Goal: Task Accomplishment & Management: Use online tool/utility

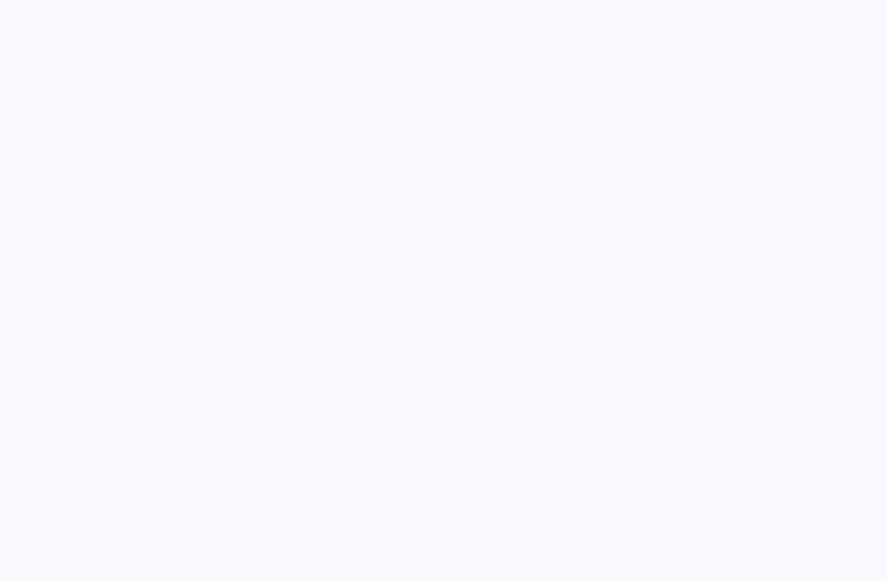
click at [503, 4] on quentale-app at bounding box center [443, 290] width 887 height 581
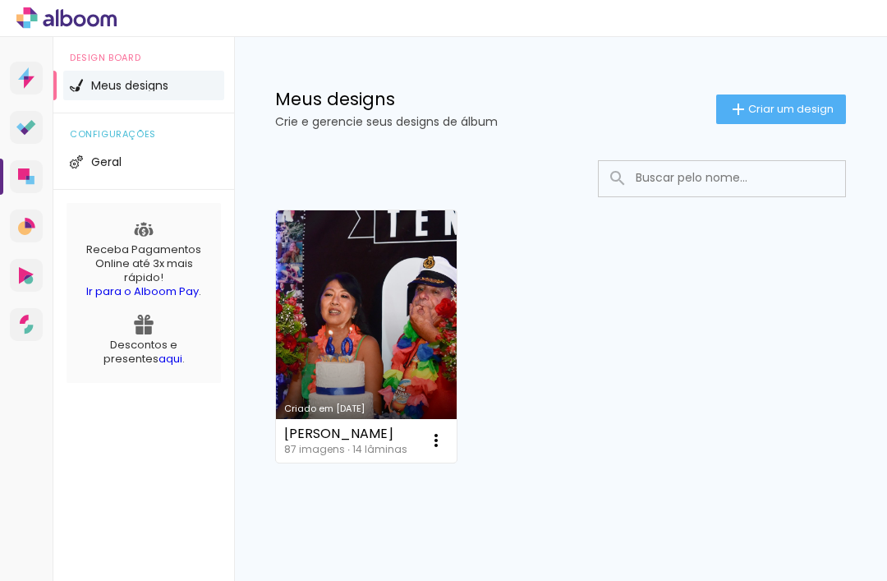
click at [393, 341] on link "Criado em [DATE]" at bounding box center [366, 336] width 181 height 252
click at [429, 444] on iron-icon at bounding box center [436, 440] width 20 height 20
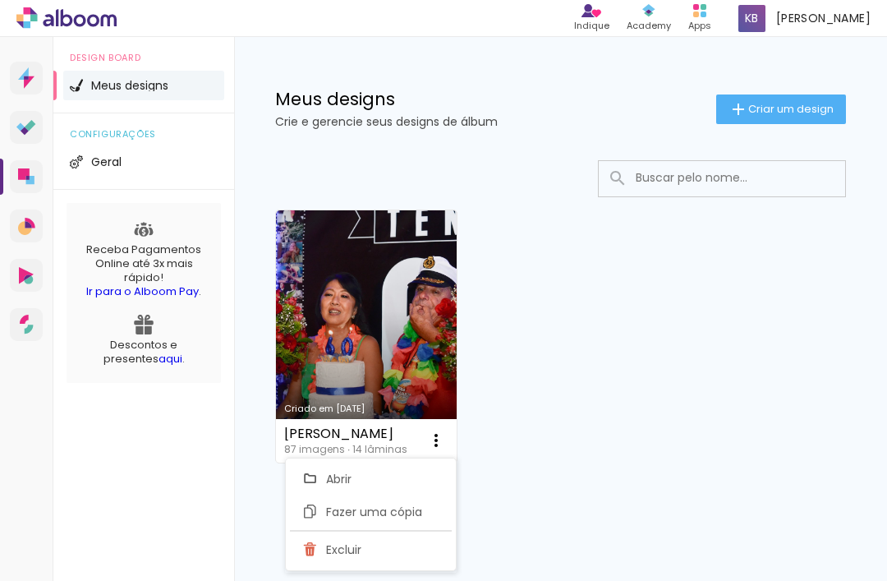
type input "Cópia de Renato"
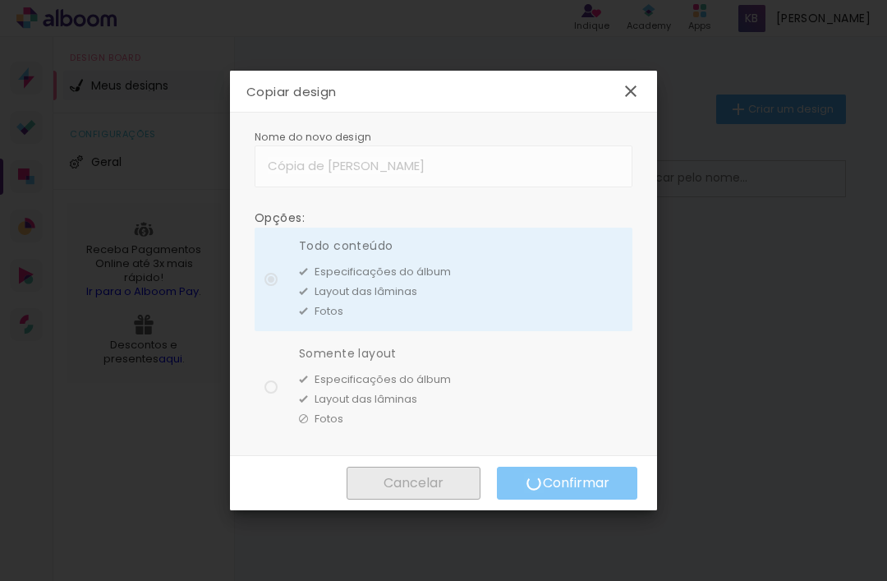
click at [548, 489] on div "Cancelar Confirmar Cancelar Confirmar" at bounding box center [443, 483] width 427 height 54
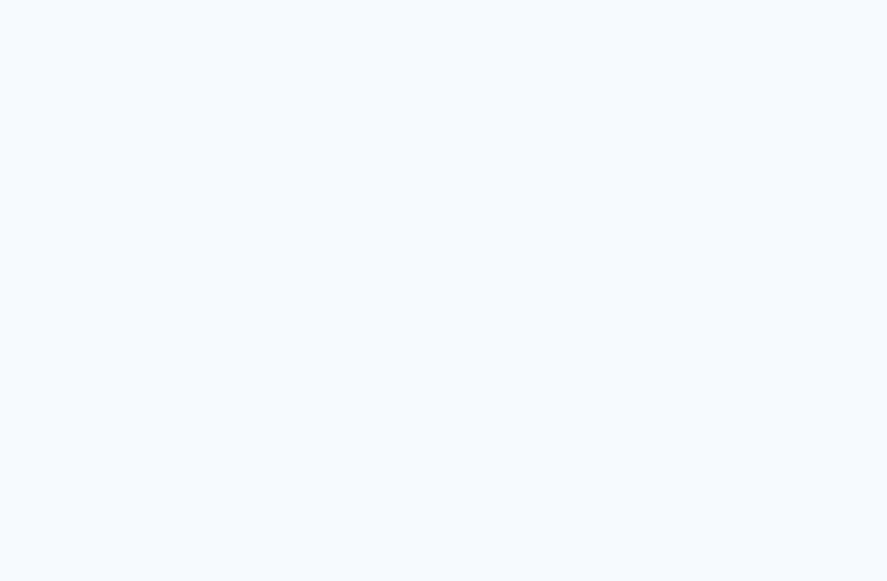
click at [404, 34] on quentale-app at bounding box center [443, 290] width 887 height 581
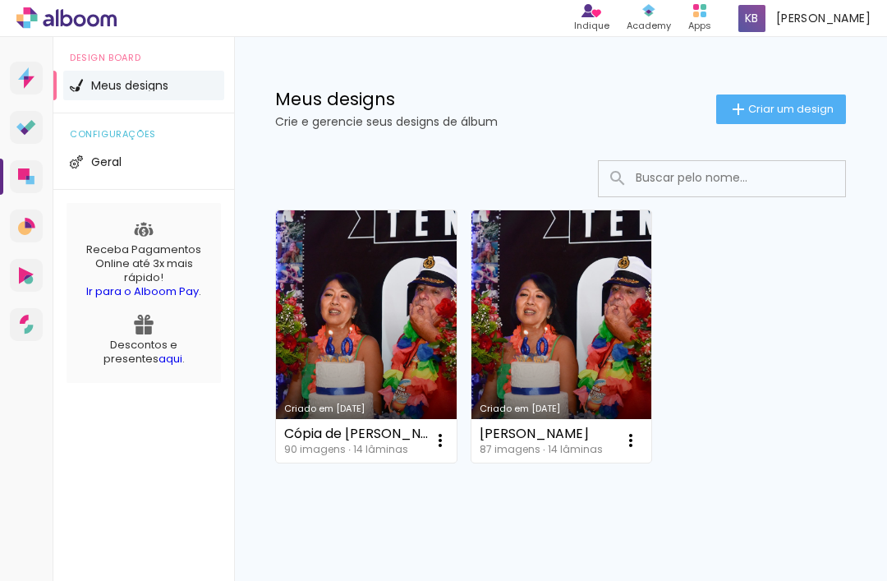
click at [694, 536] on div "Criado em 04/09/25 Cópia de Renato 90 imagens ∙ 14 lâminas Abrir Fazer uma cópi…" at bounding box center [560, 380] width 653 height 472
click at [558, 358] on link "Criado em [DATE]" at bounding box center [561, 336] width 181 height 252
click at [370, 292] on link "Criado em [DATE]" at bounding box center [366, 336] width 181 height 252
click at [793, 103] on span "Criar um design" at bounding box center [790, 108] width 85 height 11
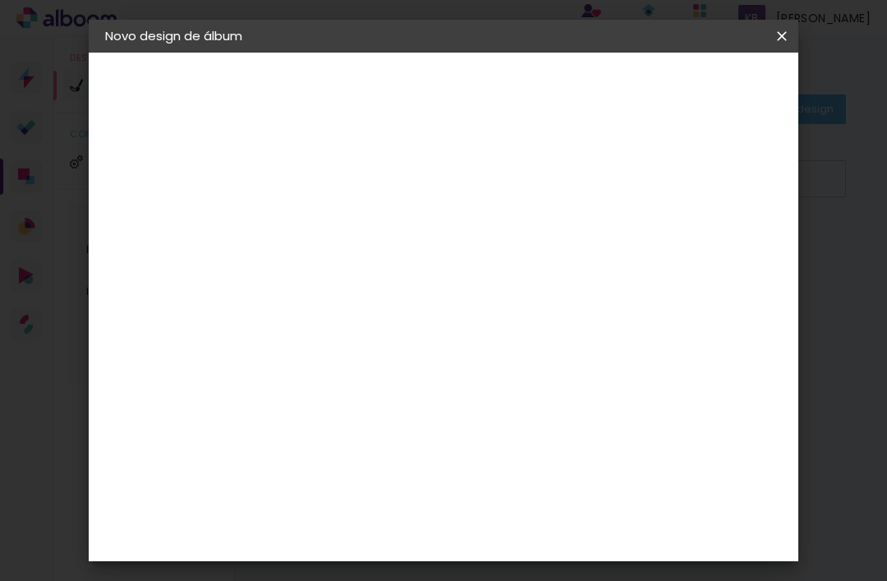
click at [374, 218] on input at bounding box center [374, 220] width 0 height 25
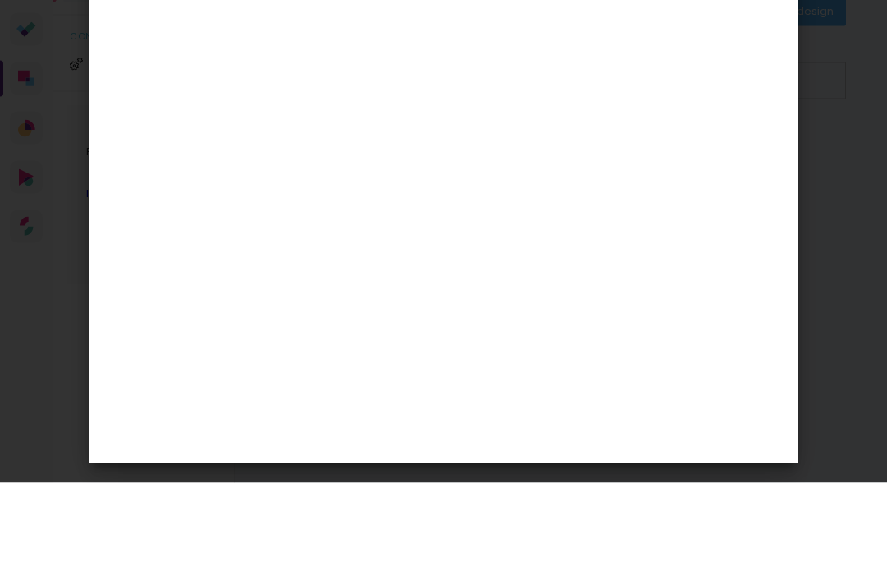
type input "A"
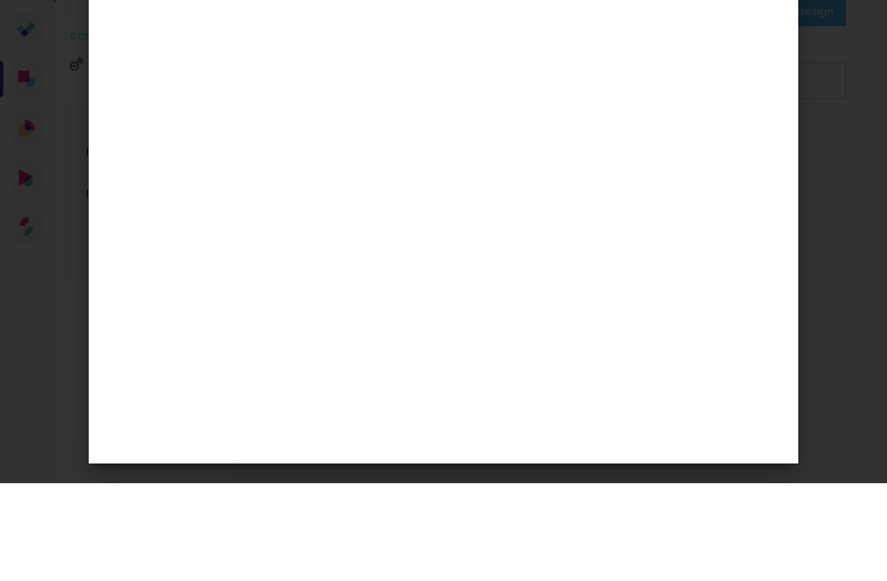
type input "jacira"
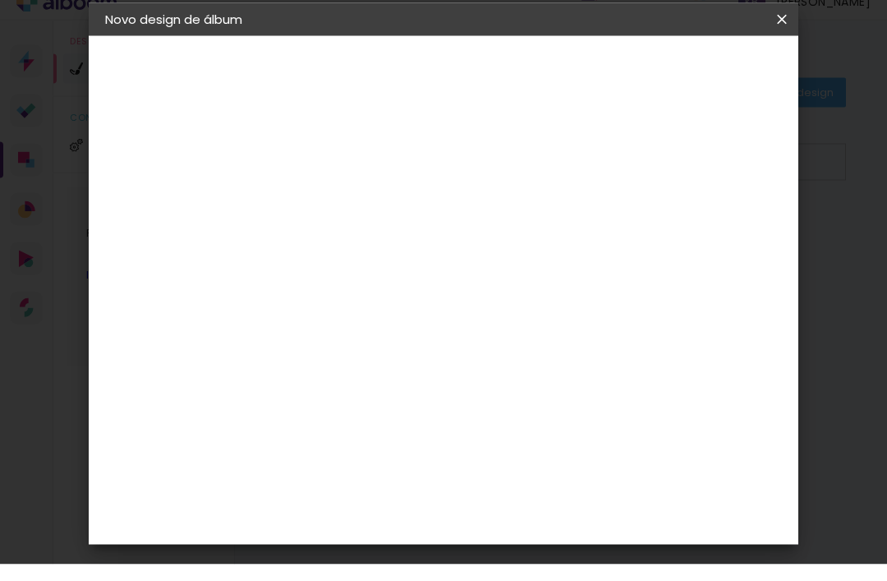
scroll to position [29, 0]
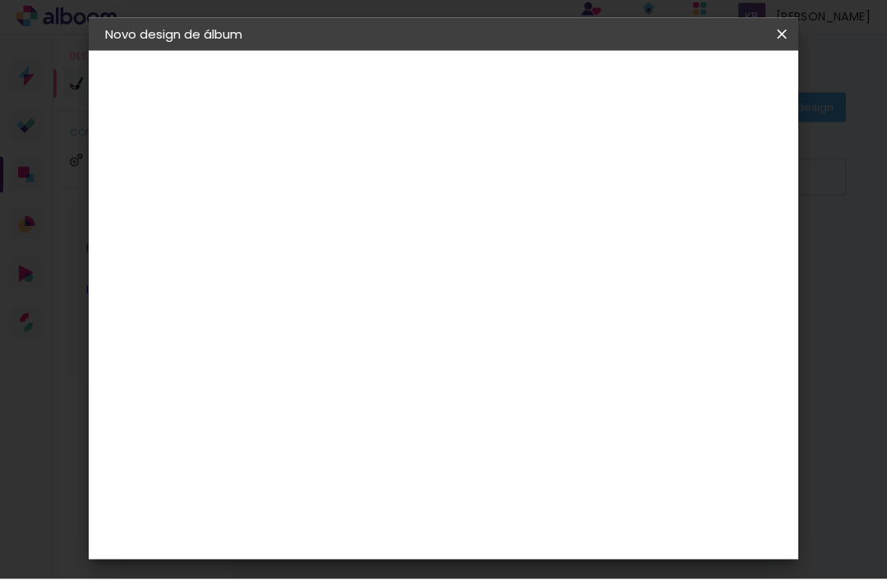
click at [0, 0] on slot "Avançar" at bounding box center [0, 0] width 0 height 0
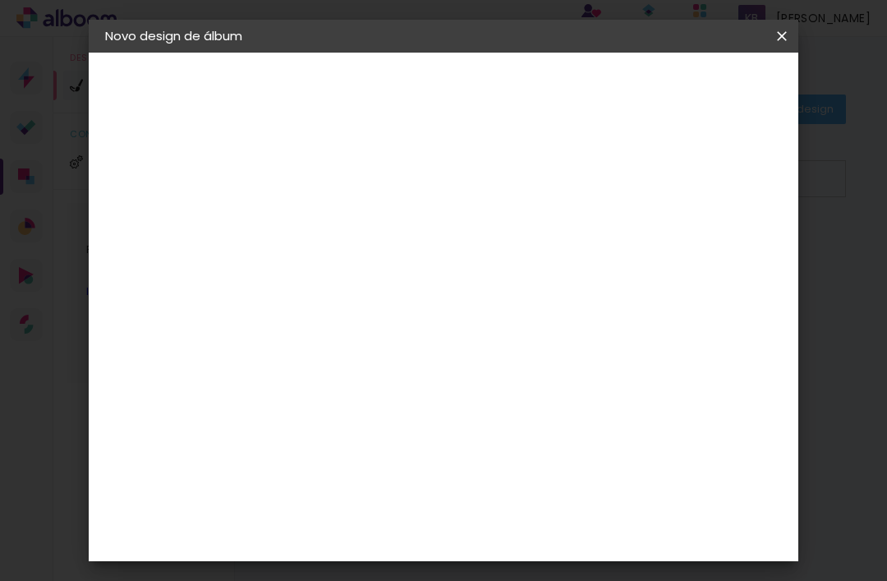
scroll to position [1579, 0]
click at [393, 324] on div "Foto 15" at bounding box center [378, 337] width 30 height 26
click at [0, 0] on slot "Avançar" at bounding box center [0, 0] width 0 height 0
click at [485, 413] on span "20 × 20" at bounding box center [446, 435] width 76 height 44
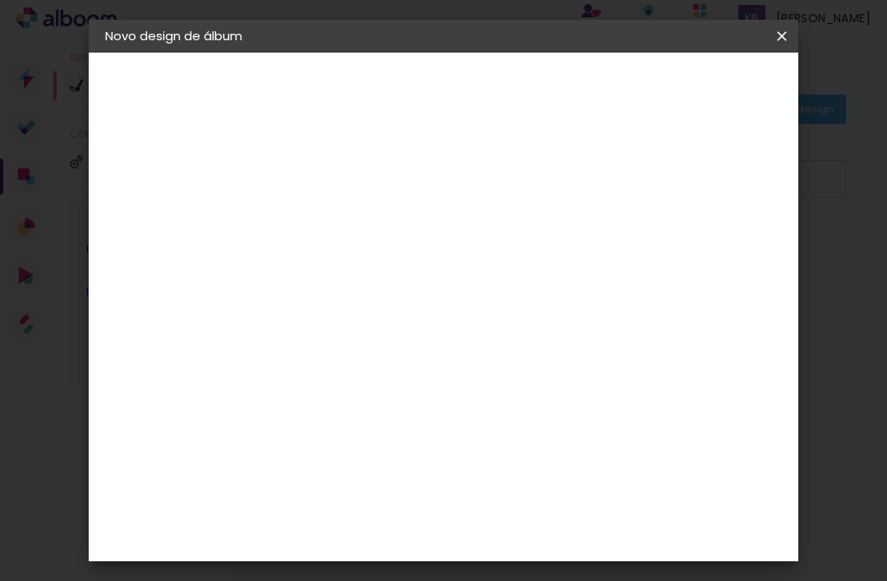
click at [642, 99] on paper-button "Avançar" at bounding box center [601, 87] width 80 height 28
click at [692, 98] on span "Iniciar design" at bounding box center [669, 92] width 44 height 23
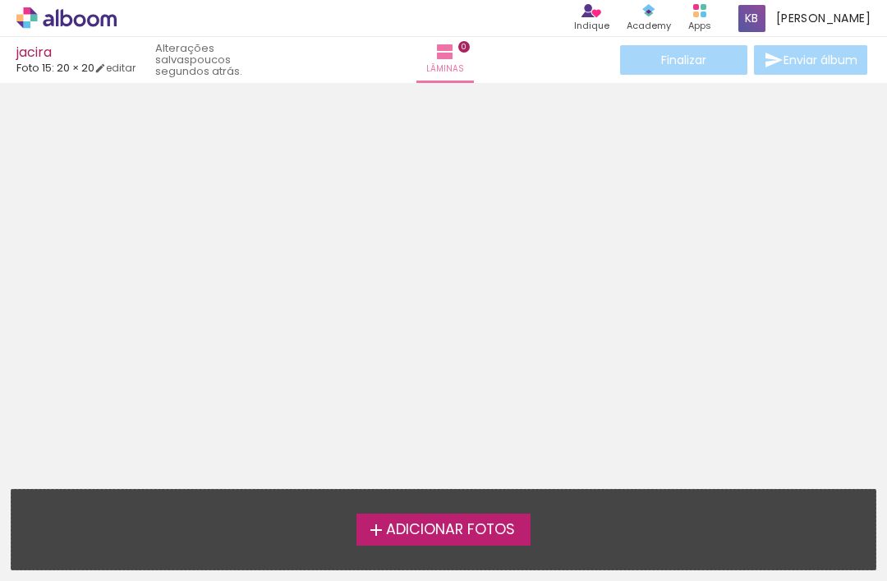
click at [435, 522] on span "Adicionar Fotos" at bounding box center [450, 529] width 129 height 15
click at [0, 0] on input "file" at bounding box center [0, 0] width 0 height 0
click at [437, 522] on span "Adicionar Fotos" at bounding box center [450, 529] width 129 height 15
click at [0, 0] on input "file" at bounding box center [0, 0] width 0 height 0
click at [425, 522] on span "Adicionar Fotos" at bounding box center [450, 529] width 129 height 15
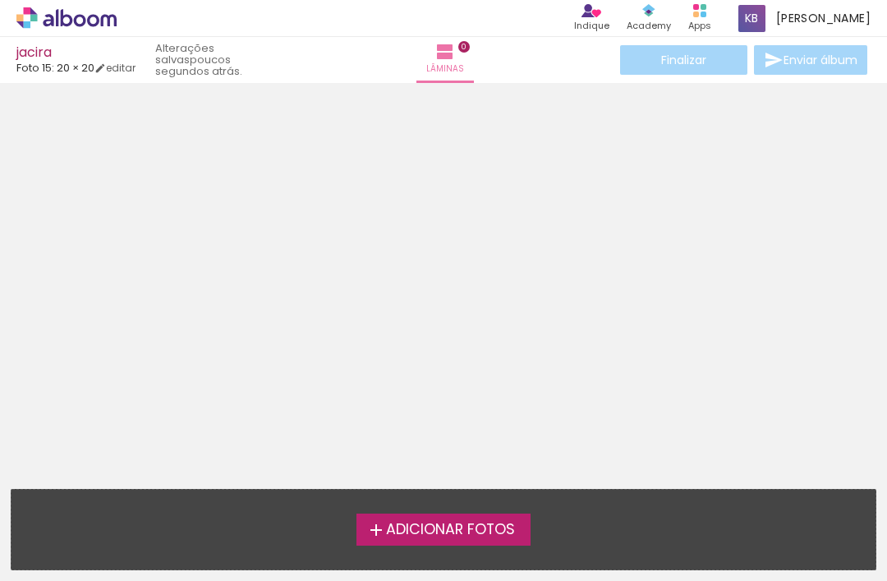
click at [0, 0] on input "file" at bounding box center [0, 0] width 0 height 0
click at [429, 522] on span "Adicionar Fotos" at bounding box center [450, 529] width 129 height 15
click at [0, 0] on input "file" at bounding box center [0, 0] width 0 height 0
click at [422, 522] on span "Adicionar Fotos" at bounding box center [450, 529] width 129 height 15
click at [0, 0] on input "file" at bounding box center [0, 0] width 0 height 0
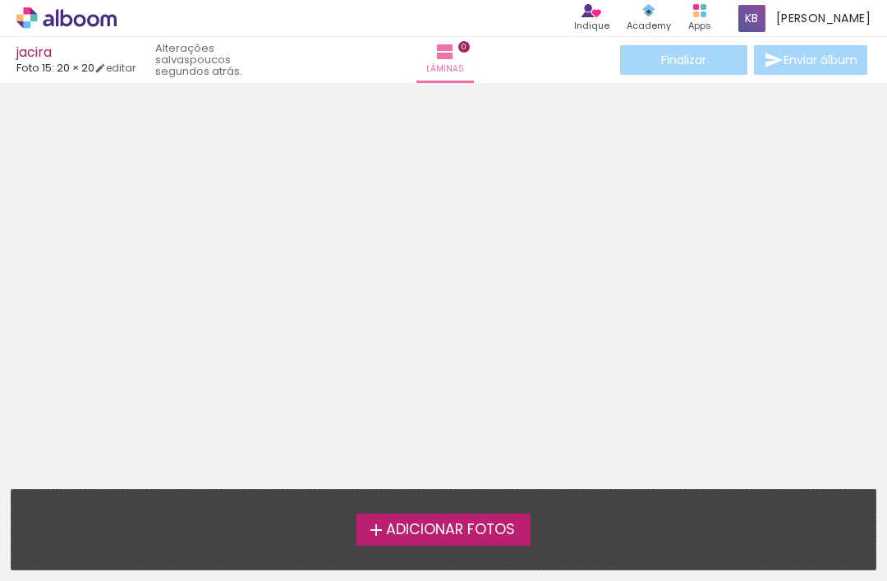
click at [425, 522] on span "Adicionar Fotos" at bounding box center [450, 529] width 129 height 15
click at [0, 0] on input "file" at bounding box center [0, 0] width 0 height 0
click at [490, 522] on span "Adicionar Fotos" at bounding box center [450, 529] width 129 height 15
click at [0, 0] on input "file" at bounding box center [0, 0] width 0 height 0
click at [423, 522] on span "Adicionar Fotos" at bounding box center [450, 529] width 129 height 15
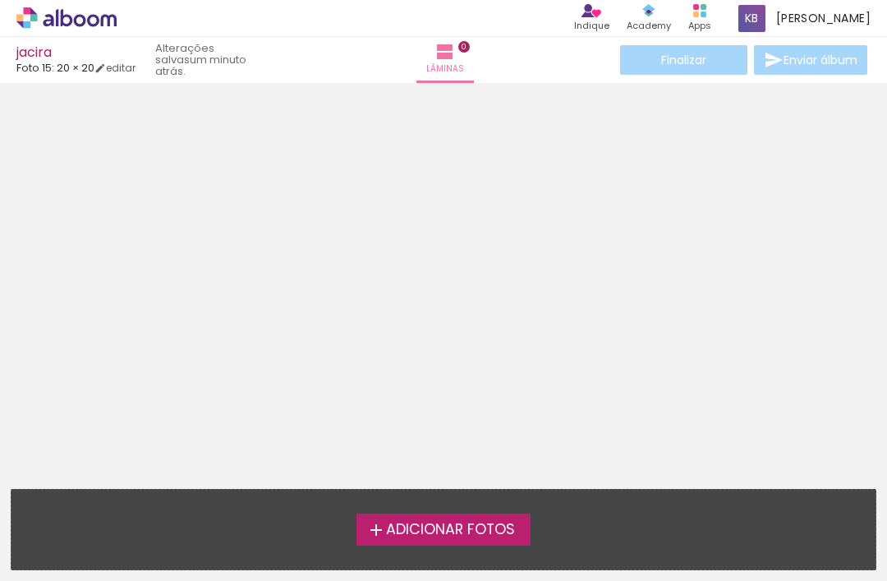
click at [0, 0] on input "file" at bounding box center [0, 0] width 0 height 0
click at [425, 513] on label "Adicionar Fotos" at bounding box center [443, 528] width 175 height 31
click at [0, 0] on input "file" at bounding box center [0, 0] width 0 height 0
click at [33, 478] on iron-horizontal-list at bounding box center [16, 529] width 33 height 103
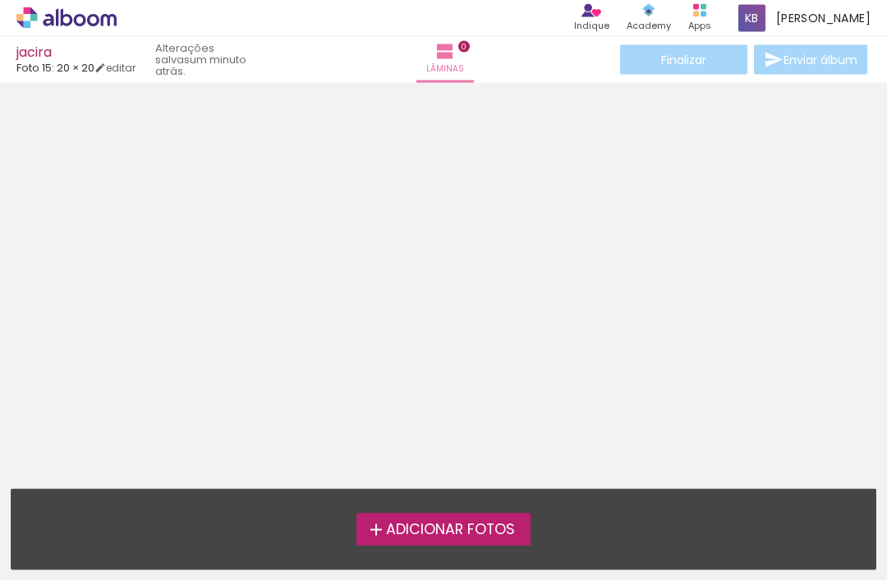
click at [452, 522] on span "Adicionar Fotos" at bounding box center [450, 529] width 129 height 15
click at [0, 0] on input "file" at bounding box center [0, 0] width 0 height 0
click at [462, 490] on div "Adicionar Fotos Solte suas fotos aqui..." at bounding box center [443, 530] width 864 height 80
click at [456, 435] on div at bounding box center [443, 281] width 887 height 384
click at [33, 563] on iron-horizontal-list at bounding box center [16, 529] width 33 height 103
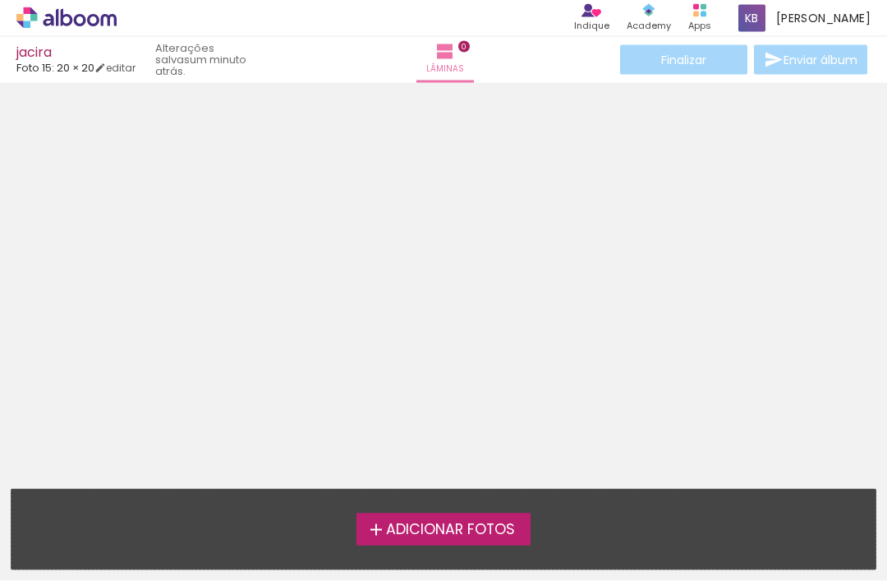
click at [419, 522] on span "Adicionar Fotos" at bounding box center [450, 529] width 129 height 15
click at [0, 0] on input "file" at bounding box center [0, 0] width 0 height 0
click at [439, 543] on div "Adicionar Fotos Solte suas fotos aqui..." at bounding box center [443, 530] width 864 height 80
click at [386, 522] on span "Adicionar Fotos" at bounding box center [450, 529] width 129 height 15
click at [0, 0] on input "file" at bounding box center [0, 0] width 0 height 0
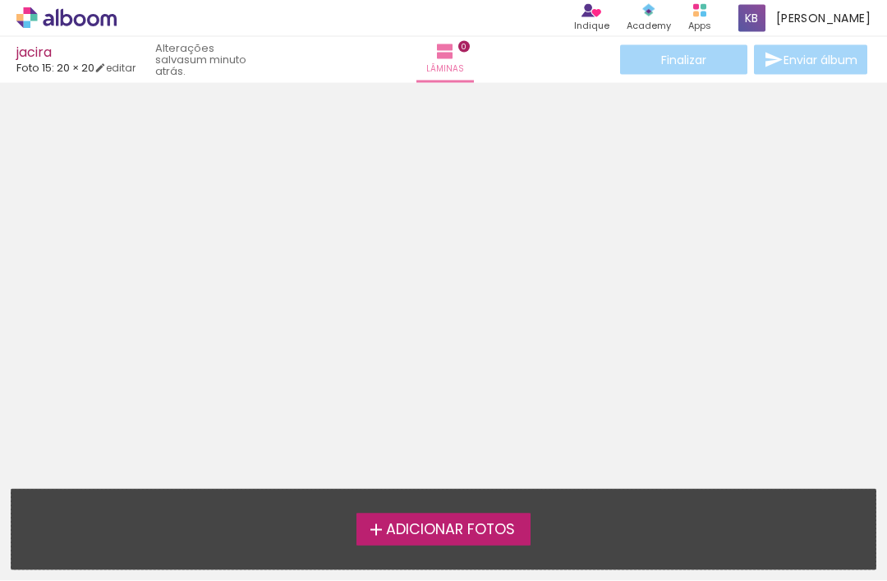
click at [393, 550] on div "Adicionar Fotos Solte suas fotos aqui..." at bounding box center [443, 530] width 864 height 80
click at [411, 522] on span "Adicionar Fotos" at bounding box center [450, 529] width 129 height 15
click at [0, 0] on input "file" at bounding box center [0, 0] width 0 height 0
click at [425, 444] on div at bounding box center [443, 281] width 887 height 384
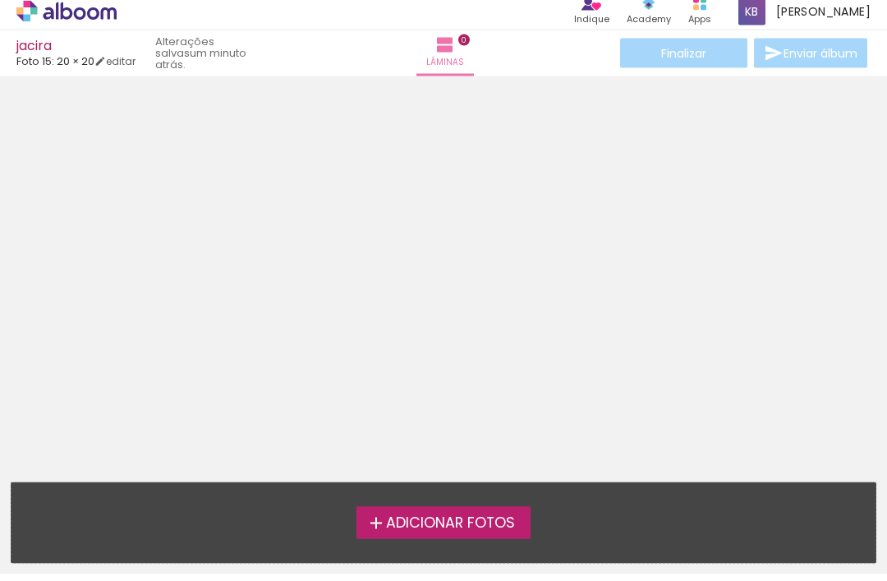
scroll to position [0, 0]
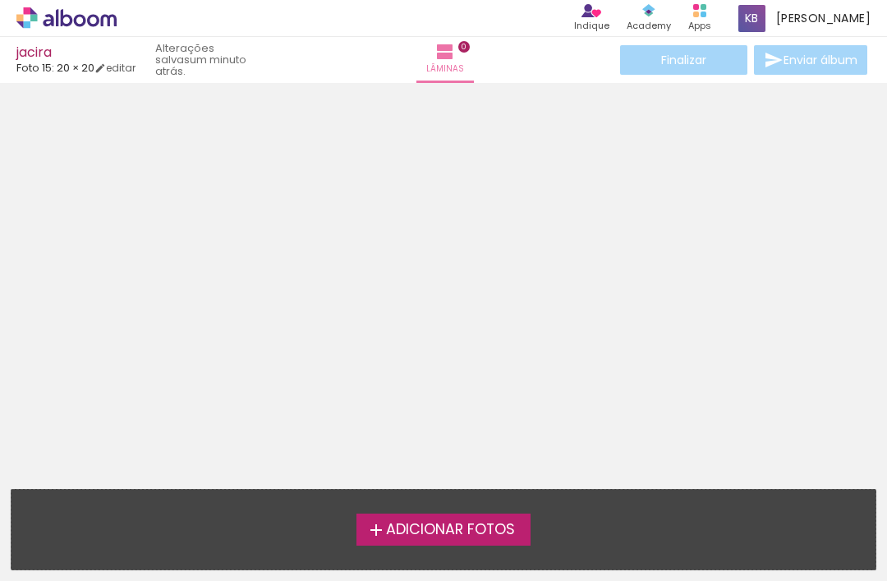
click at [435, 534] on span "Adicionar Fotos" at bounding box center [450, 529] width 129 height 15
click at [0, 0] on input "file" at bounding box center [0, 0] width 0 height 0
click at [425, 533] on span "Adicionar Fotos" at bounding box center [450, 529] width 129 height 15
click at [0, 0] on input "file" at bounding box center [0, 0] width 0 height 0
click at [356, 530] on label "Adicionar Fotos" at bounding box center [443, 528] width 175 height 31
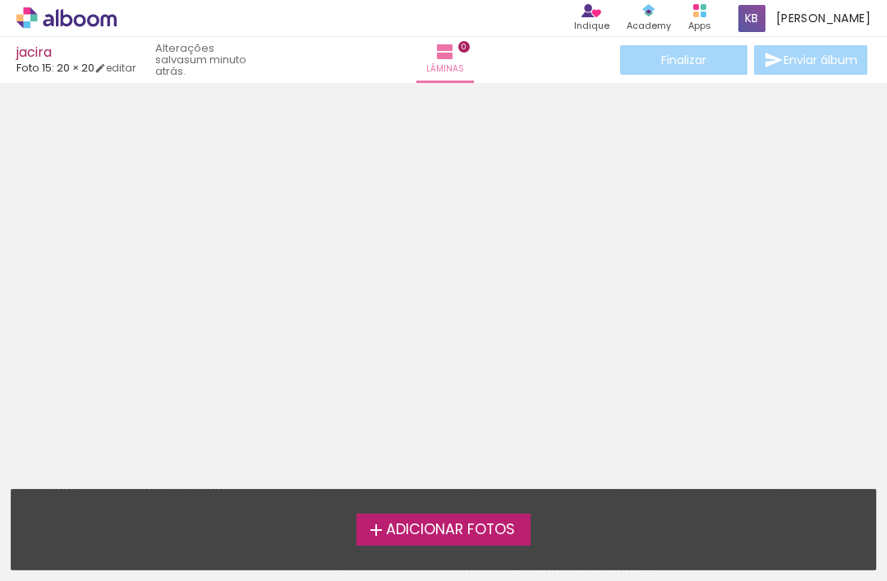
click at [0, 0] on input "file" at bounding box center [0, 0] width 0 height 0
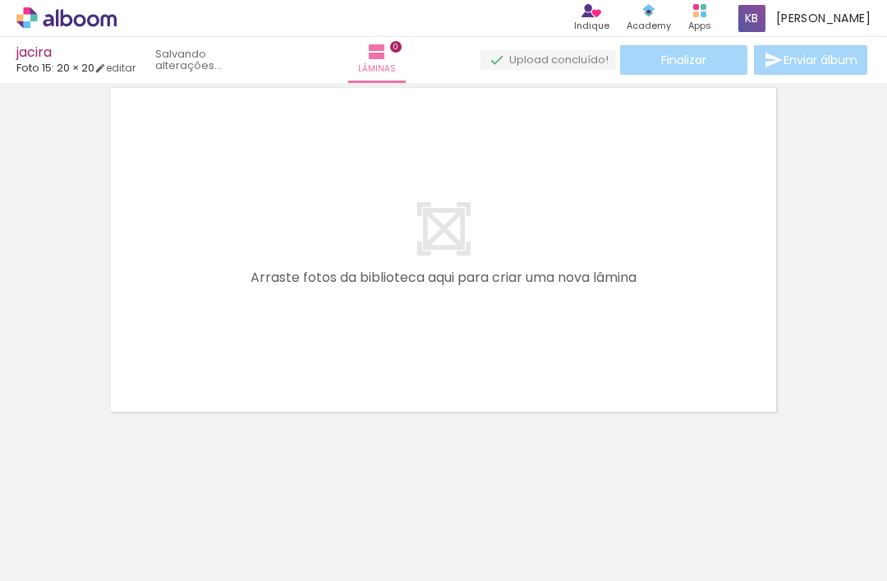
scroll to position [52, 0]
